Goal: Task Accomplishment & Management: Manage account settings

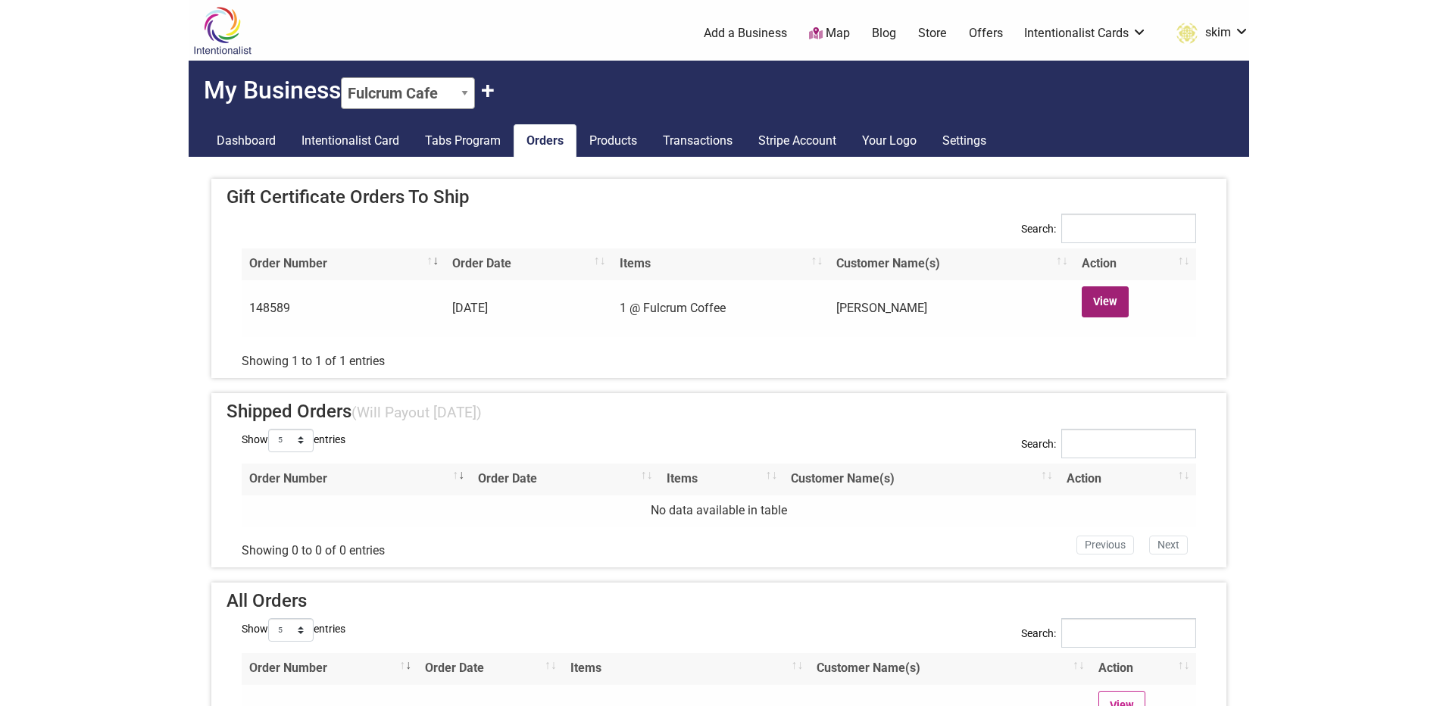
click at [1127, 305] on link "View" at bounding box center [1106, 301] width 48 height 31
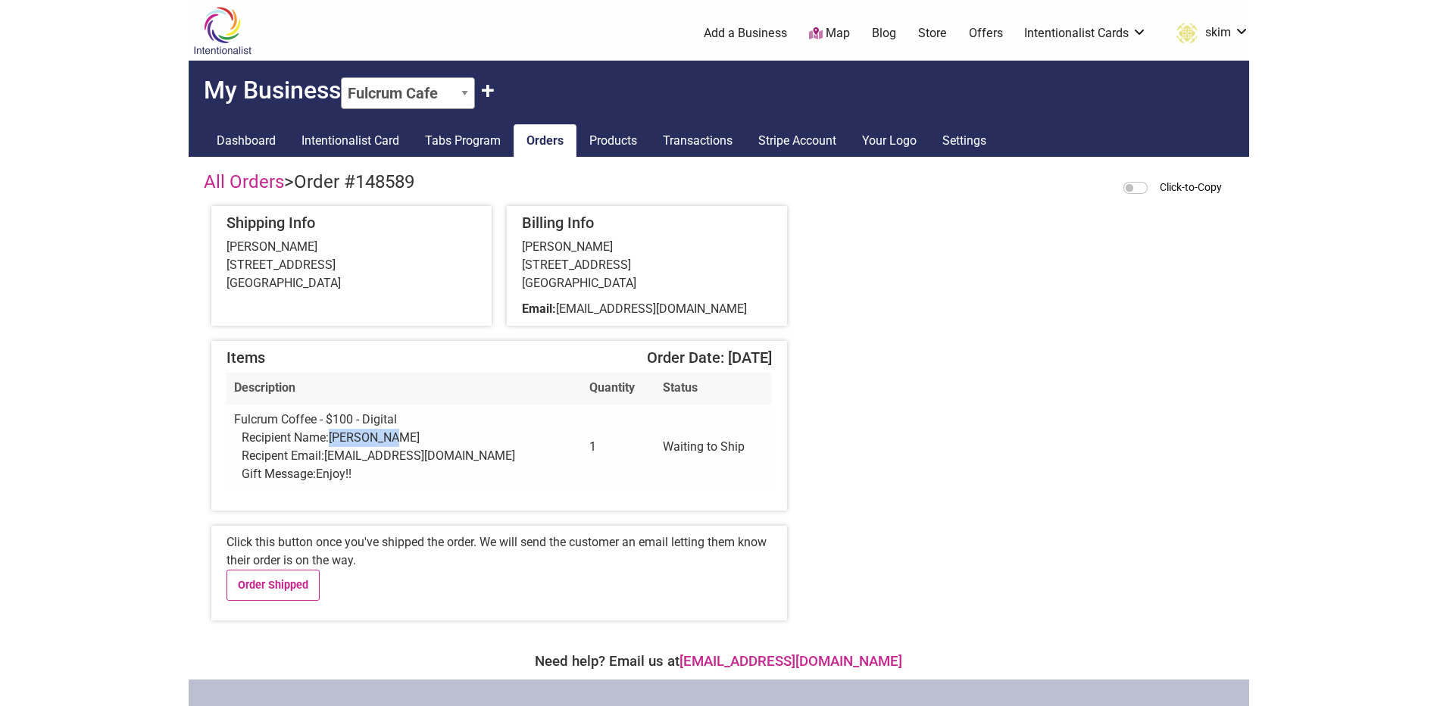
drag, startPoint x: 375, startPoint y: 446, endPoint x: 334, endPoint y: 443, distance: 41.0
click at [334, 443] on div "Recipient Name: [PERSON_NAME]" at bounding box center [408, 438] width 333 height 18
copy span "[PERSON_NAME]"
drag, startPoint x: 433, startPoint y: 453, endPoint x: 329, endPoint y: 456, distance: 104.6
click at [329, 456] on div "Recipent Email: [EMAIL_ADDRESS][DOMAIN_NAME]" at bounding box center [408, 456] width 333 height 18
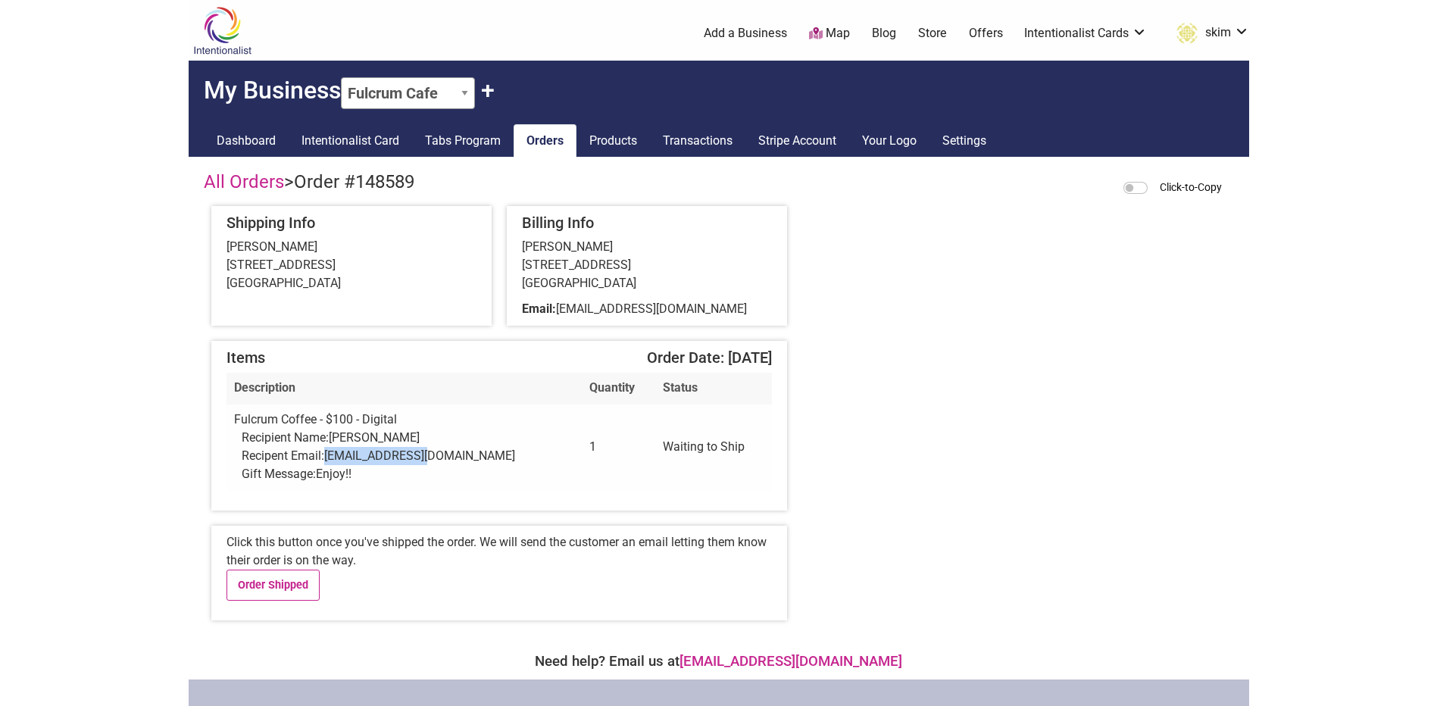
copy span "[EMAIL_ADDRESS][DOMAIN_NAME]"
click at [424, 458] on span "[EMAIL_ADDRESS][DOMAIN_NAME]" at bounding box center [419, 456] width 191 height 14
drag, startPoint x: 441, startPoint y: 456, endPoint x: 329, endPoint y: 462, distance: 112.3
click at [329, 462] on div "Recipent Email: [EMAIL_ADDRESS][DOMAIN_NAME]" at bounding box center [408, 456] width 333 height 18
copy span "[EMAIL_ADDRESS][DOMAIN_NAME]"
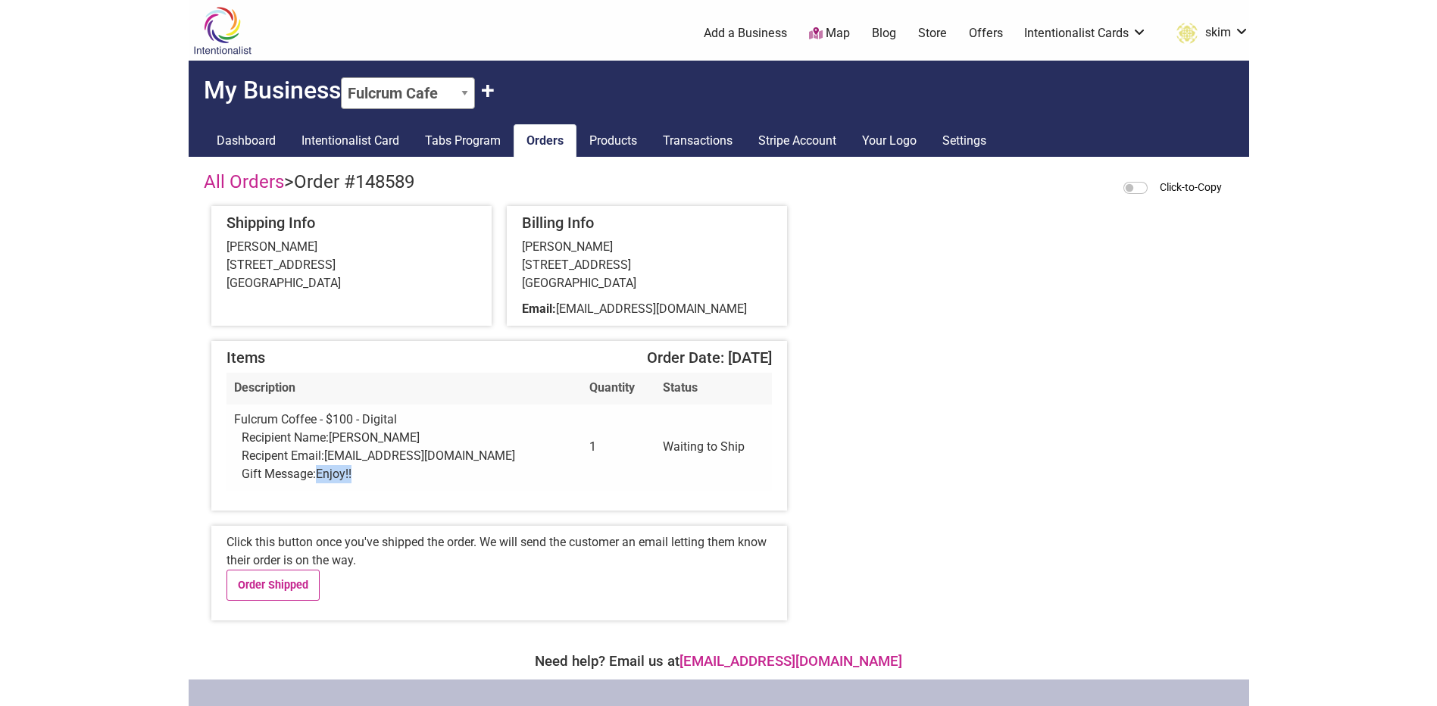
drag, startPoint x: 368, startPoint y: 473, endPoint x: 319, endPoint y: 475, distance: 49.3
click at [319, 475] on div "Gift Message: Enjoy!!" at bounding box center [408, 474] width 333 height 18
copy span "Enjoy!!"
click at [292, 583] on link "Order Shipped" at bounding box center [274, 585] width 94 height 31
